Goal: Information Seeking & Learning: Understand process/instructions

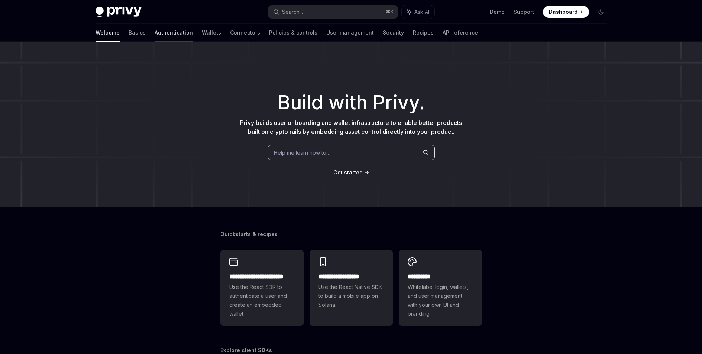
click at [155, 35] on link "Authentication" at bounding box center [174, 33] width 38 height 18
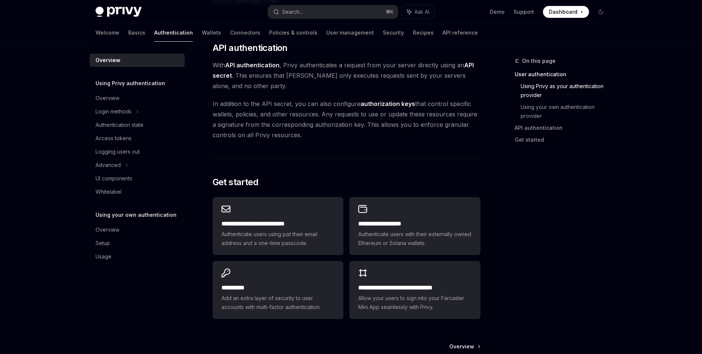
scroll to position [508, 0]
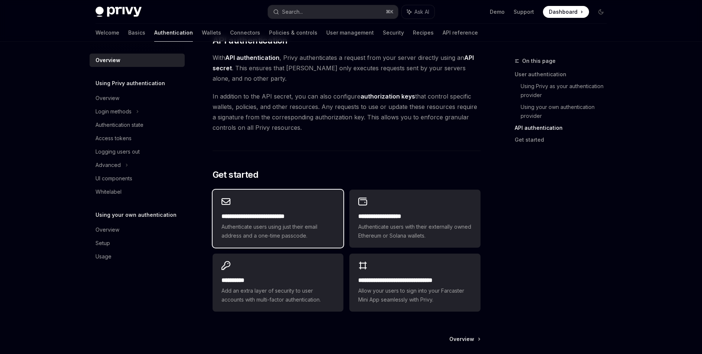
click at [267, 224] on span "Authenticate users using just their email address and a one-time passcode." at bounding box center [277, 231] width 113 height 18
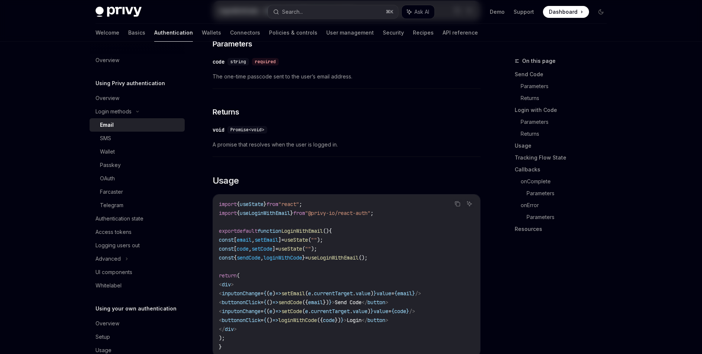
type textarea "*"
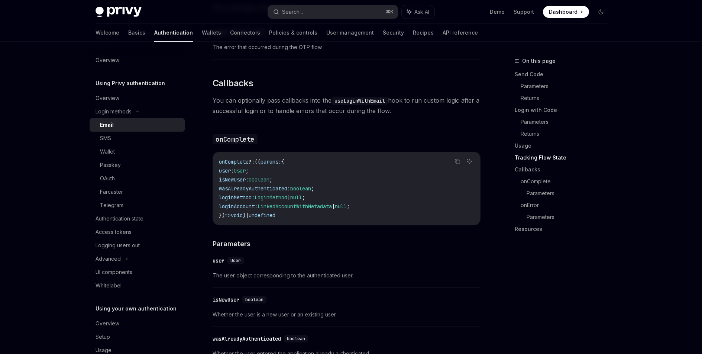
scroll to position [1241, 0]
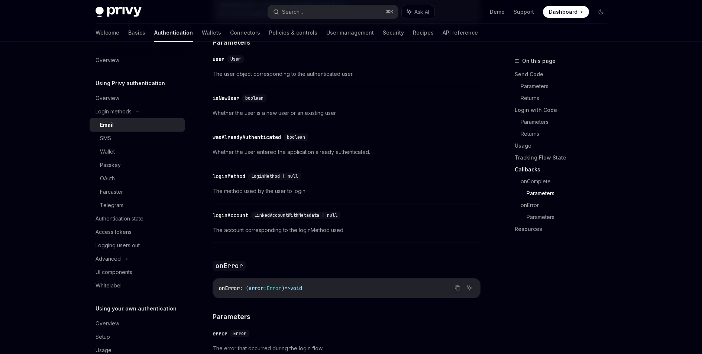
click at [446, 211] on div "​ loginAccount LinkedAccountWithMetadata | null" at bounding box center [343, 215] width 261 height 9
click at [394, 172] on div "​ loginMethod LoginMethod | null" at bounding box center [343, 176] width 261 height 9
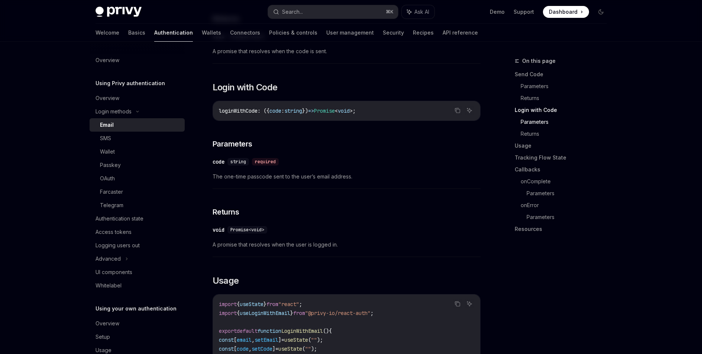
scroll to position [33, 0]
